Goal: Check status

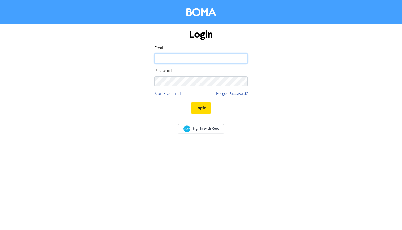
type input "[PERSON_NAME][EMAIL_ADDRESS][DOMAIN_NAME]"
click at [201, 108] on button "Log In" at bounding box center [201, 107] width 20 height 11
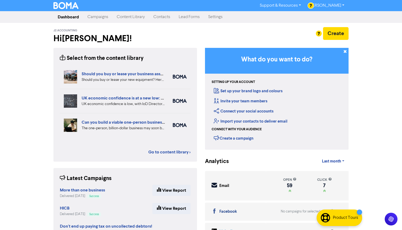
click at [97, 17] on link "Campaigns" at bounding box center [97, 17] width 29 height 11
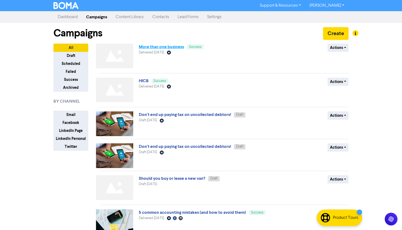
click at [165, 48] on link "More than one business" at bounding box center [161, 46] width 45 height 5
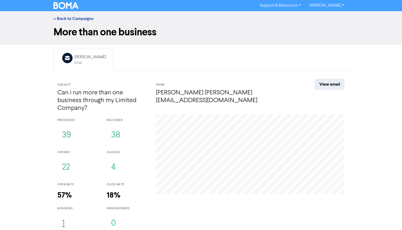
click at [64, 215] on button "1" at bounding box center [63, 224] width 12 height 18
click at [65, 160] on button "22" at bounding box center [65, 168] width 17 height 18
click at [113, 159] on button "4" at bounding box center [114, 168] width 14 height 18
click at [61, 19] on link "<< Back to Campaigns" at bounding box center [74, 18] width 40 height 5
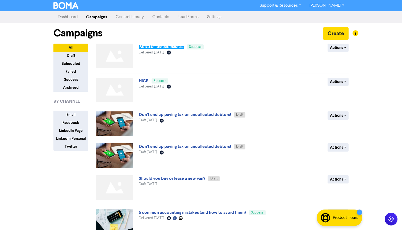
click at [159, 47] on link "More than one business" at bounding box center [161, 46] width 45 height 5
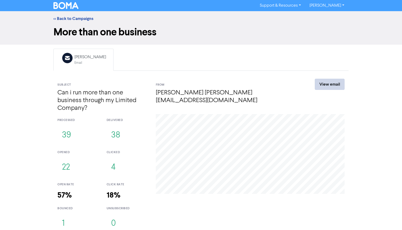
click at [328, 85] on link "View email" at bounding box center [330, 84] width 30 height 11
